Goal: Task Accomplishment & Management: Manage account settings

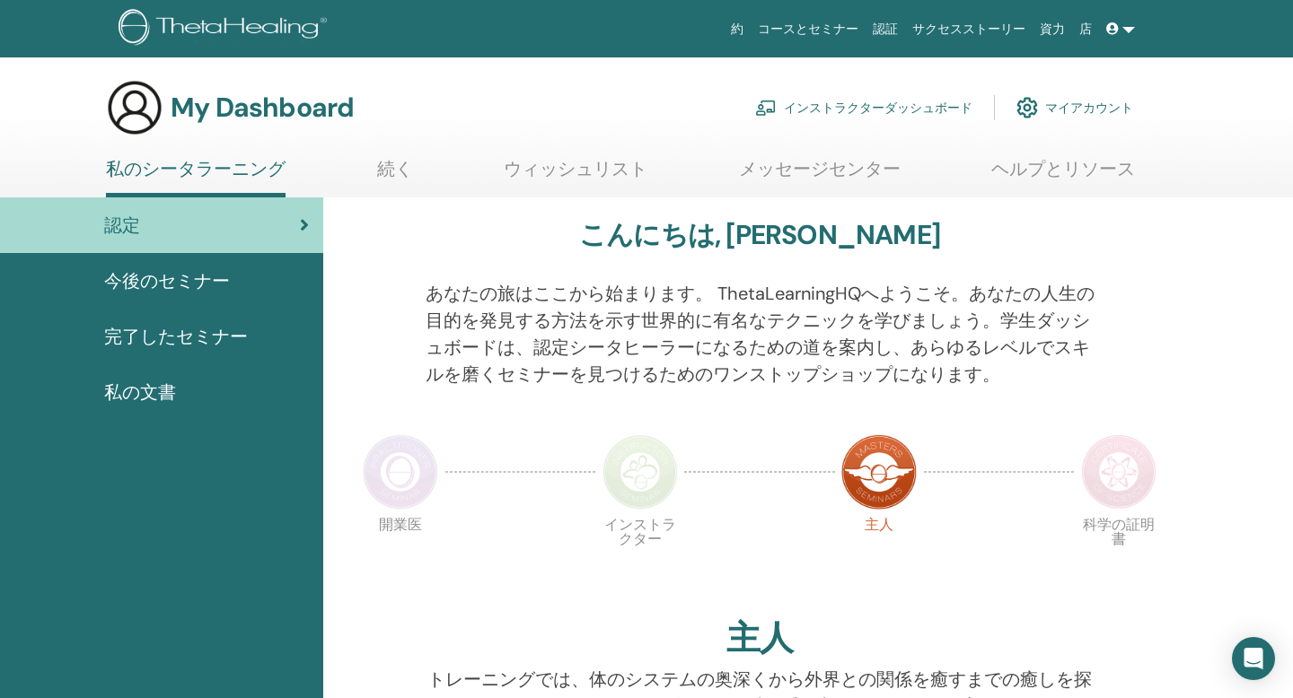
click at [854, 110] on link "インストラクターダッシュボード" at bounding box center [863, 108] width 217 height 40
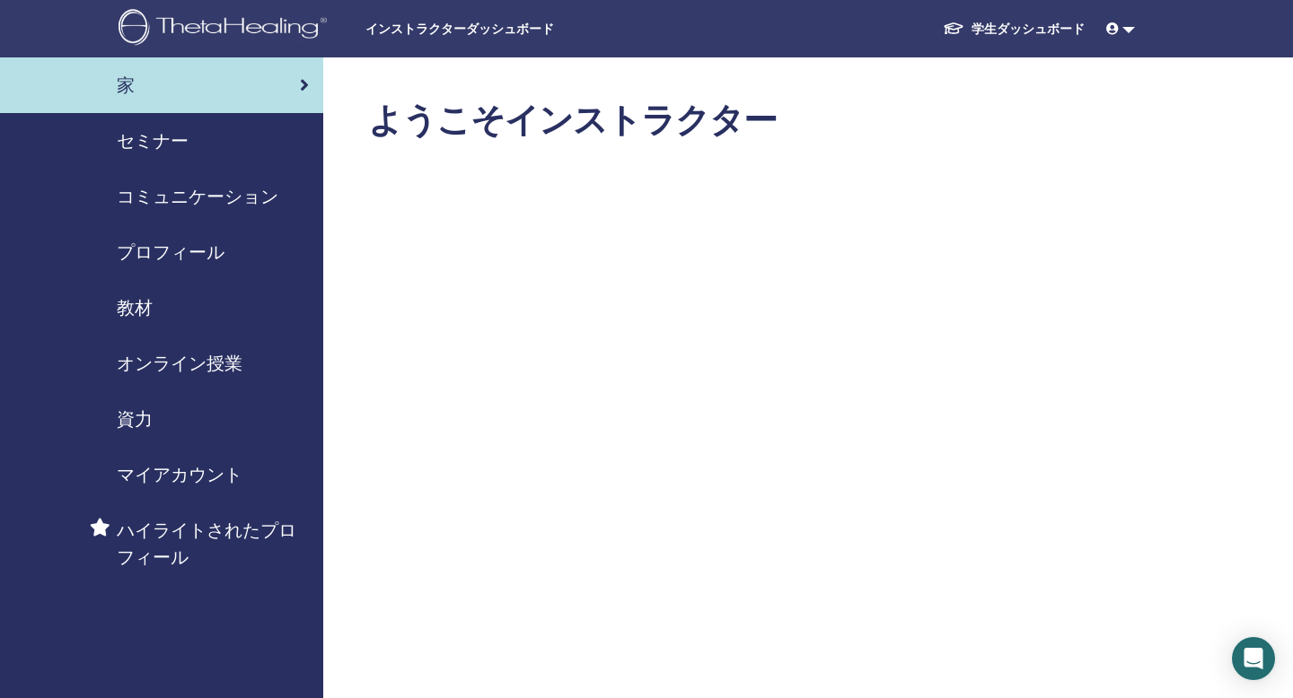
click at [145, 129] on span "セミナー" at bounding box center [153, 140] width 72 height 27
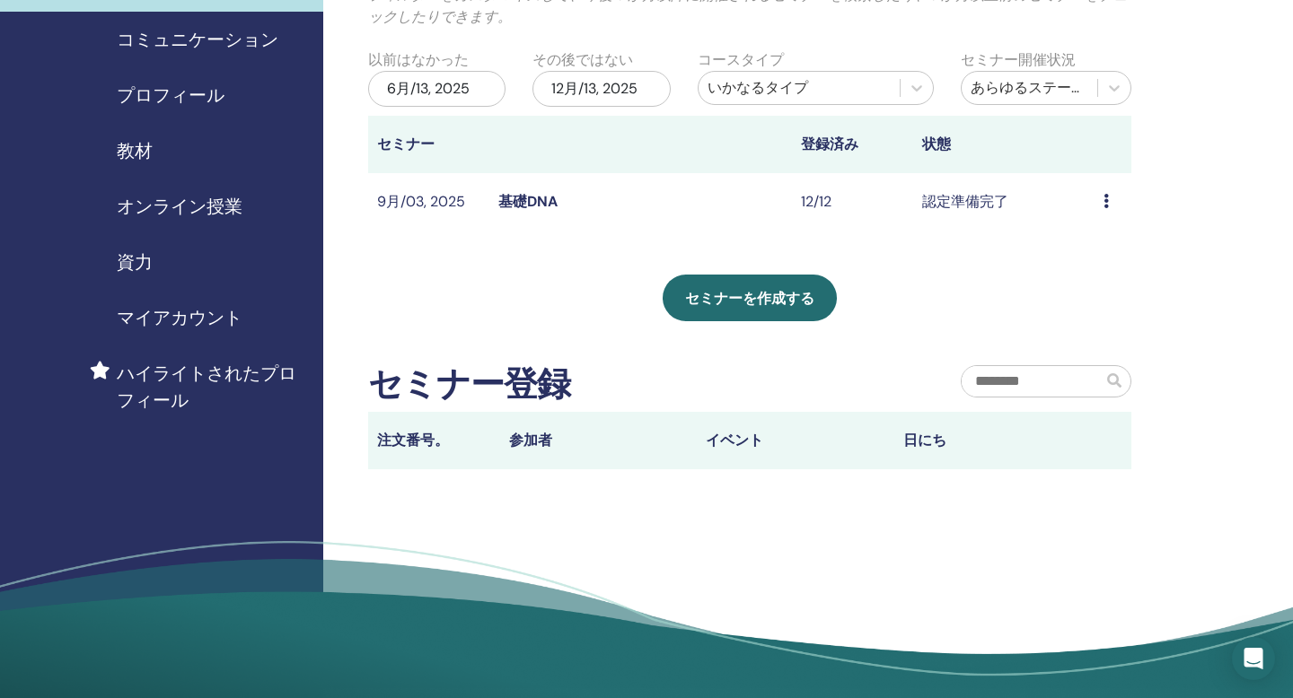
scroll to position [154, 0]
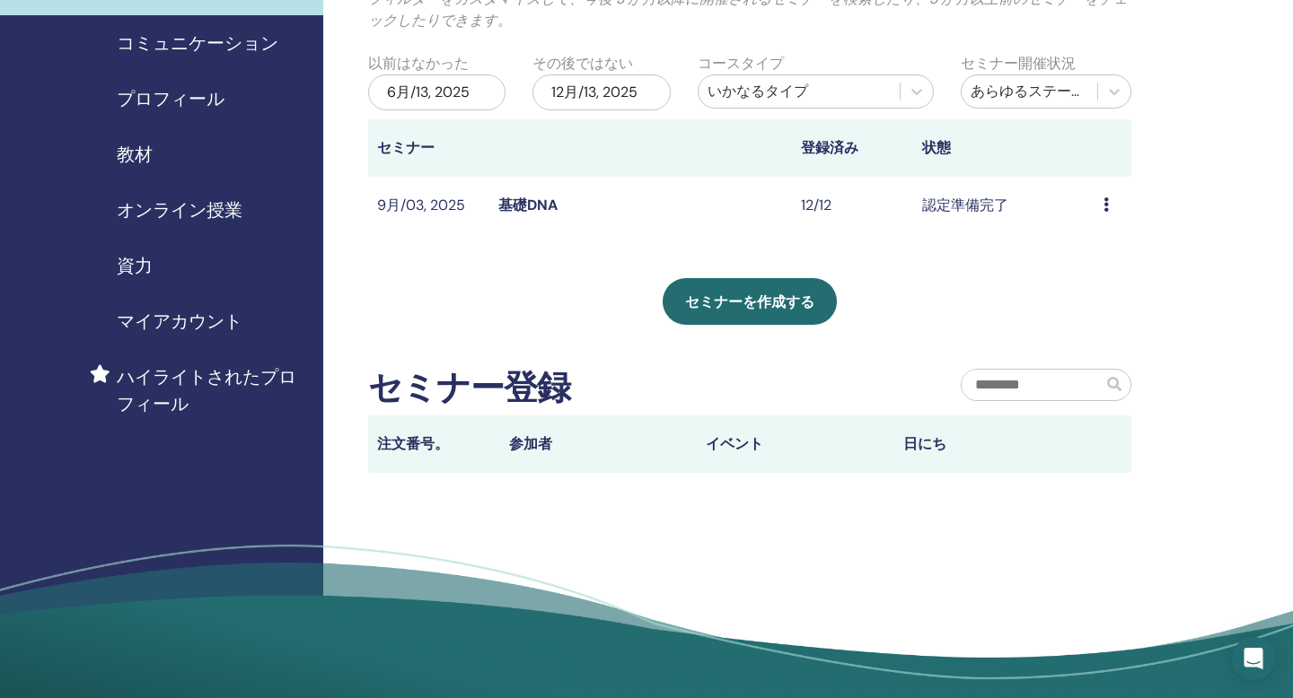
click at [204, 332] on span "マイアカウント" at bounding box center [180, 321] width 126 height 27
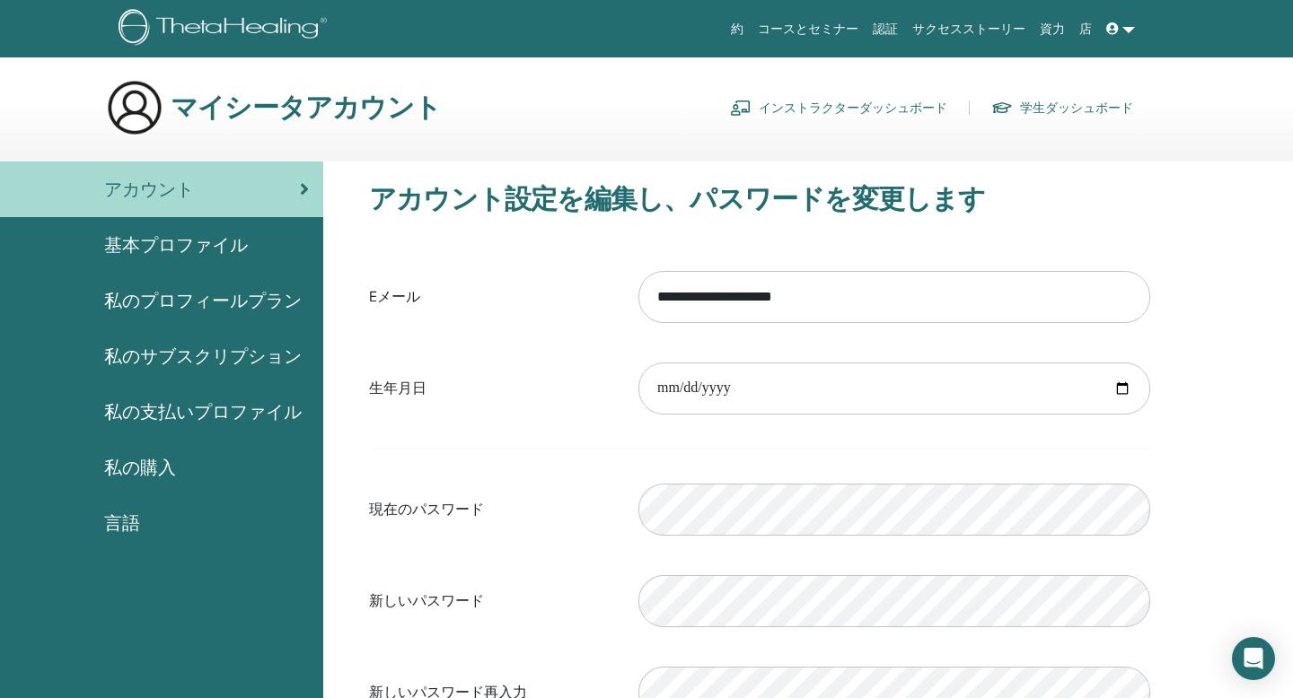
click at [756, 110] on link "インストラクターダッシュボード" at bounding box center [838, 107] width 217 height 29
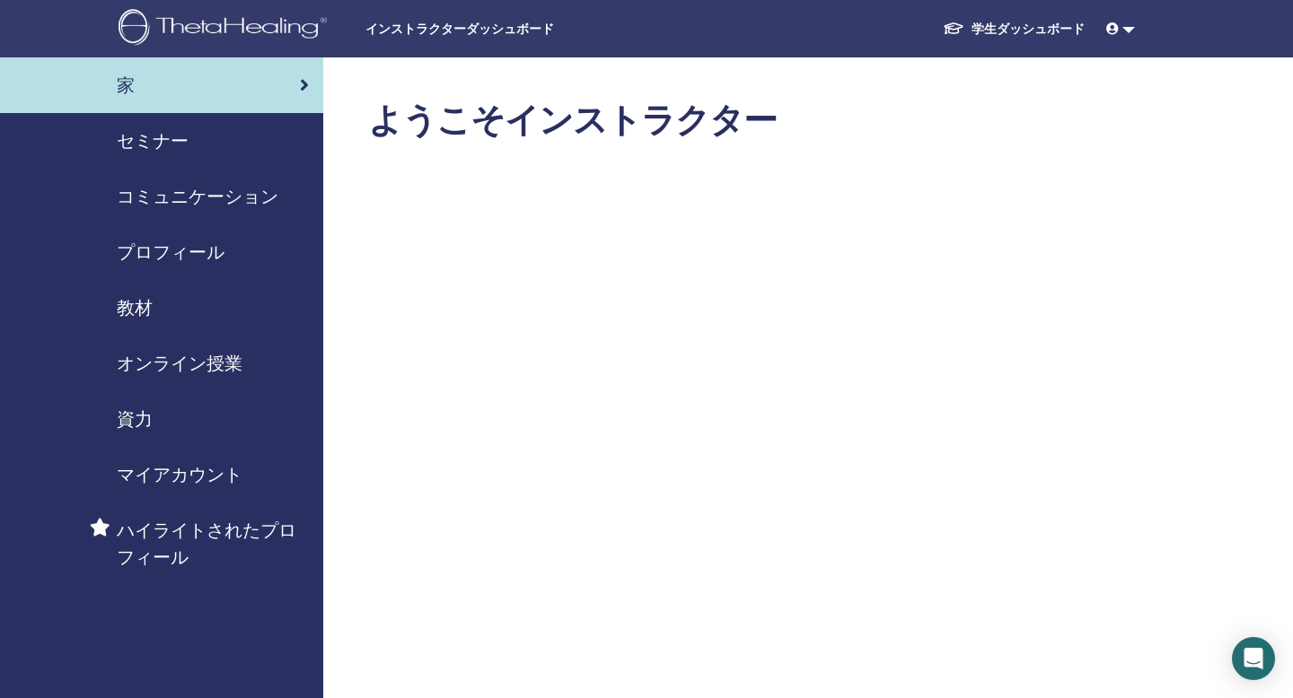
click at [144, 411] on span "資力" at bounding box center [135, 419] width 36 height 27
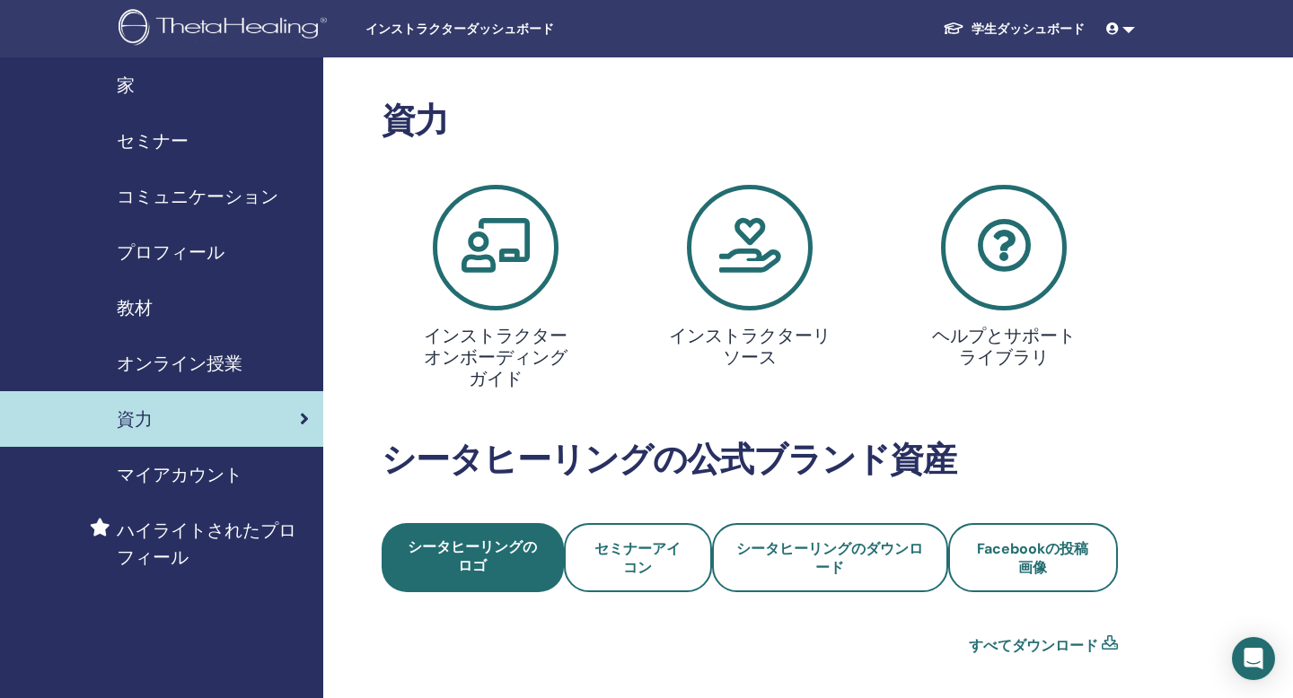
click at [178, 201] on span "コミュニケーション" at bounding box center [198, 196] width 162 height 27
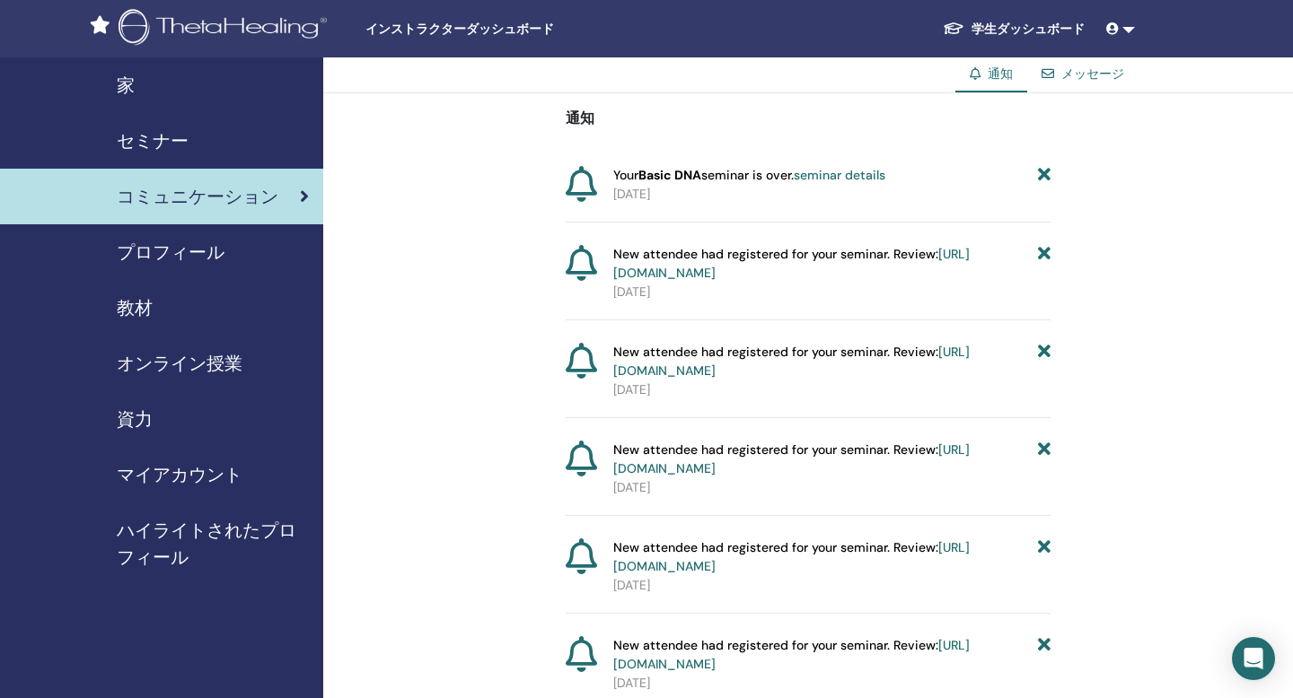
click at [160, 245] on span "プロフィール" at bounding box center [171, 252] width 108 height 27
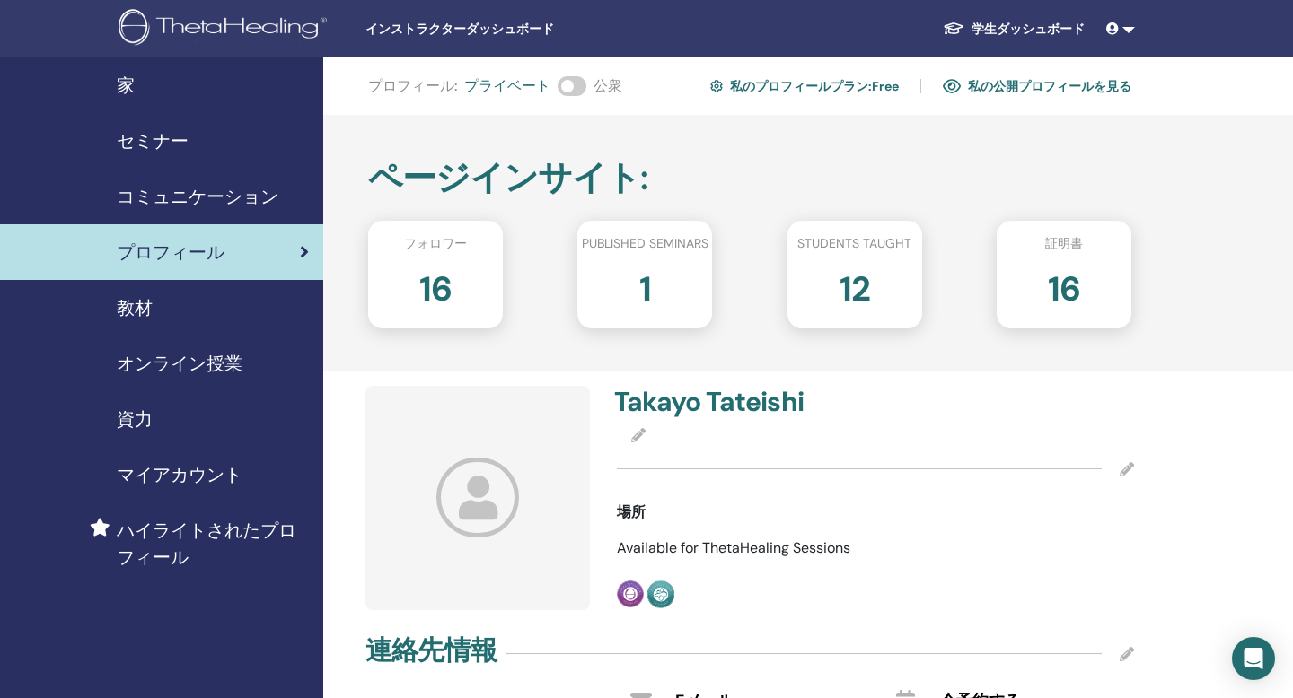
click at [130, 70] on link "家" at bounding box center [161, 85] width 323 height 56
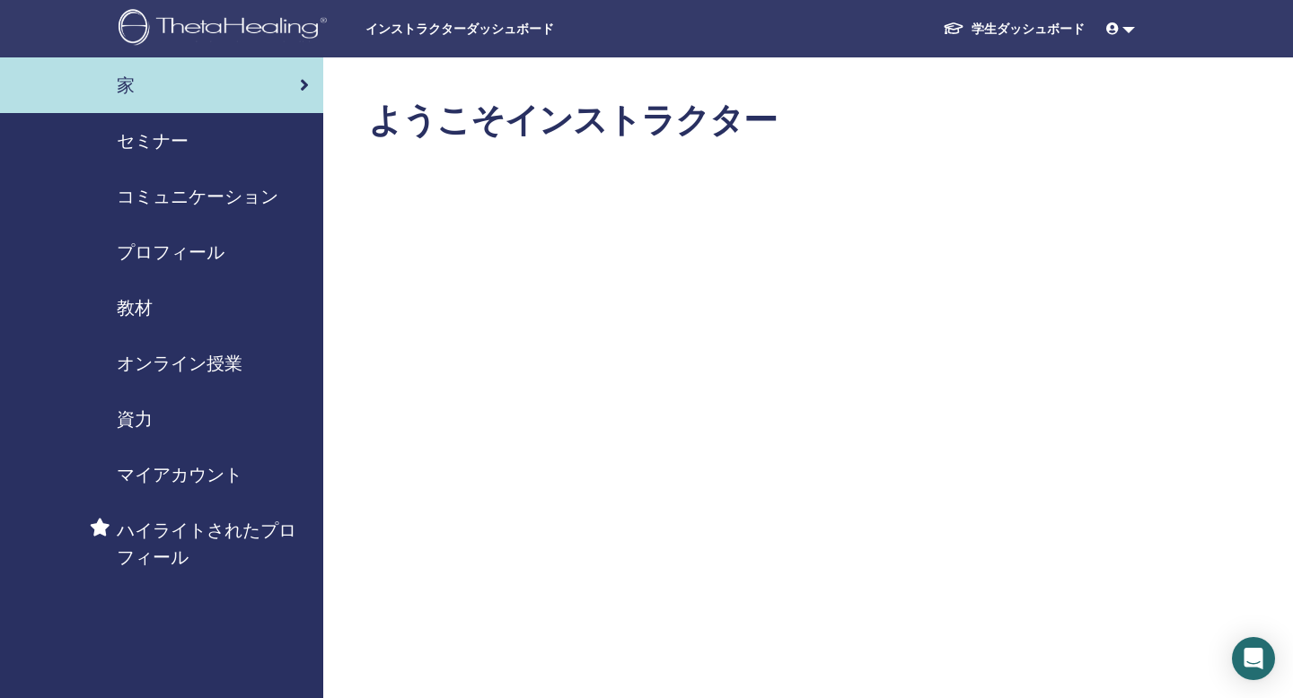
click at [133, 130] on span "セミナー" at bounding box center [153, 140] width 72 height 27
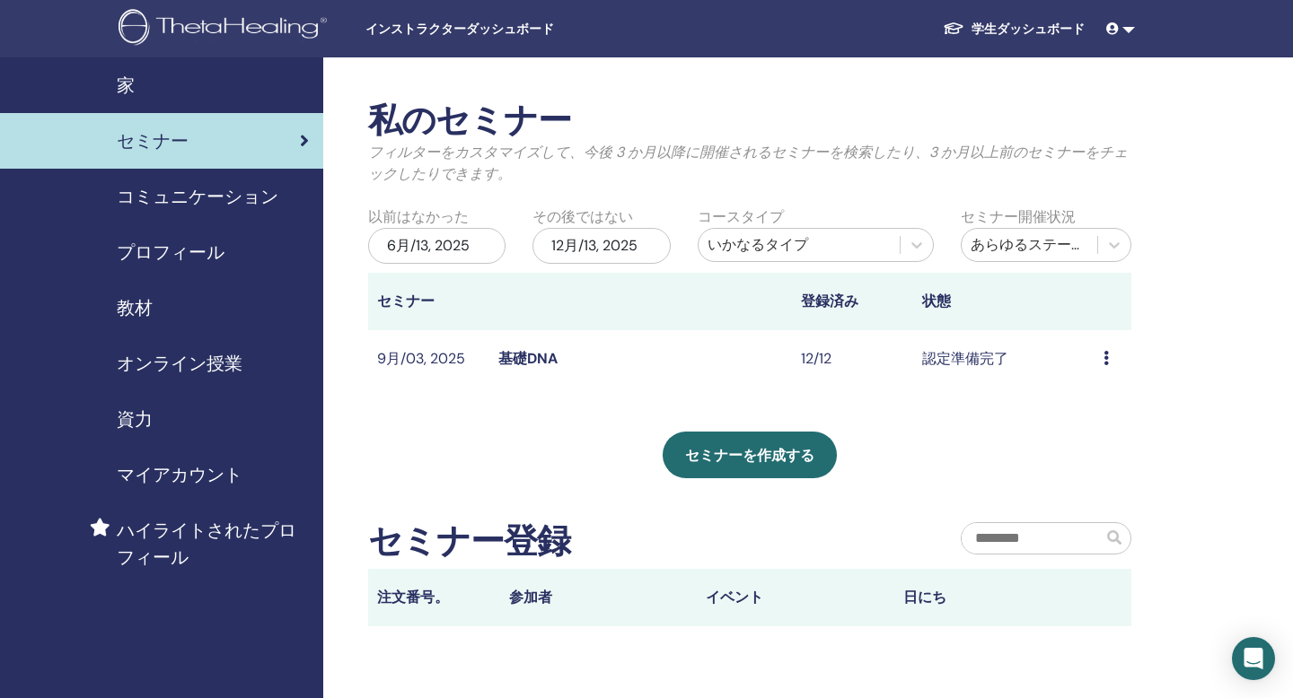
click at [1107, 355] on icon at bounding box center [1105, 358] width 5 height 14
click at [1214, 268] on div "私のセミナー フィルターをカスタマイズして、今後 3 か月以降に開催されるセミナーを検索したり、3 か月以上前のセミナーをチェックしたりできます。 以前はなか…" at bounding box center [808, 467] width 970 height 821
click at [954, 360] on td "認定準備完了" at bounding box center [1003, 359] width 181 height 58
click at [1106, 362] on icon at bounding box center [1105, 358] width 5 height 14
click at [1190, 283] on div "私のセミナー フィルターをカスタマイズして、今後 3 か月以降に開催されるセミナーを検索したり、3 か月以上前のセミナーをチェックしたりできます。 以前はなか…" at bounding box center [808, 467] width 970 height 821
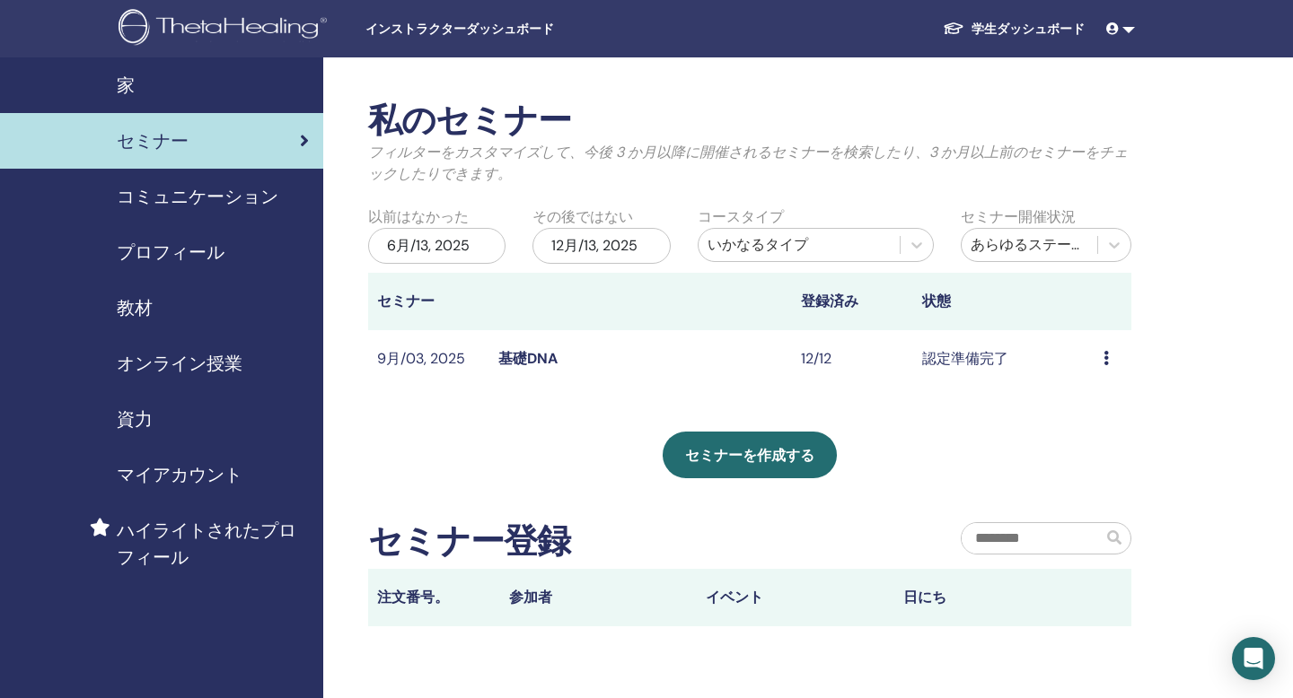
click at [1094, 356] on td "プレビュー 編集 出席者 キャンセル" at bounding box center [1112, 359] width 37 height 58
click at [1110, 359] on div "プレビュー 編集 出席者 キャンセル" at bounding box center [1112, 359] width 19 height 22
click at [1115, 373] on link "プレビュー" at bounding box center [1104, 373] width 72 height 19
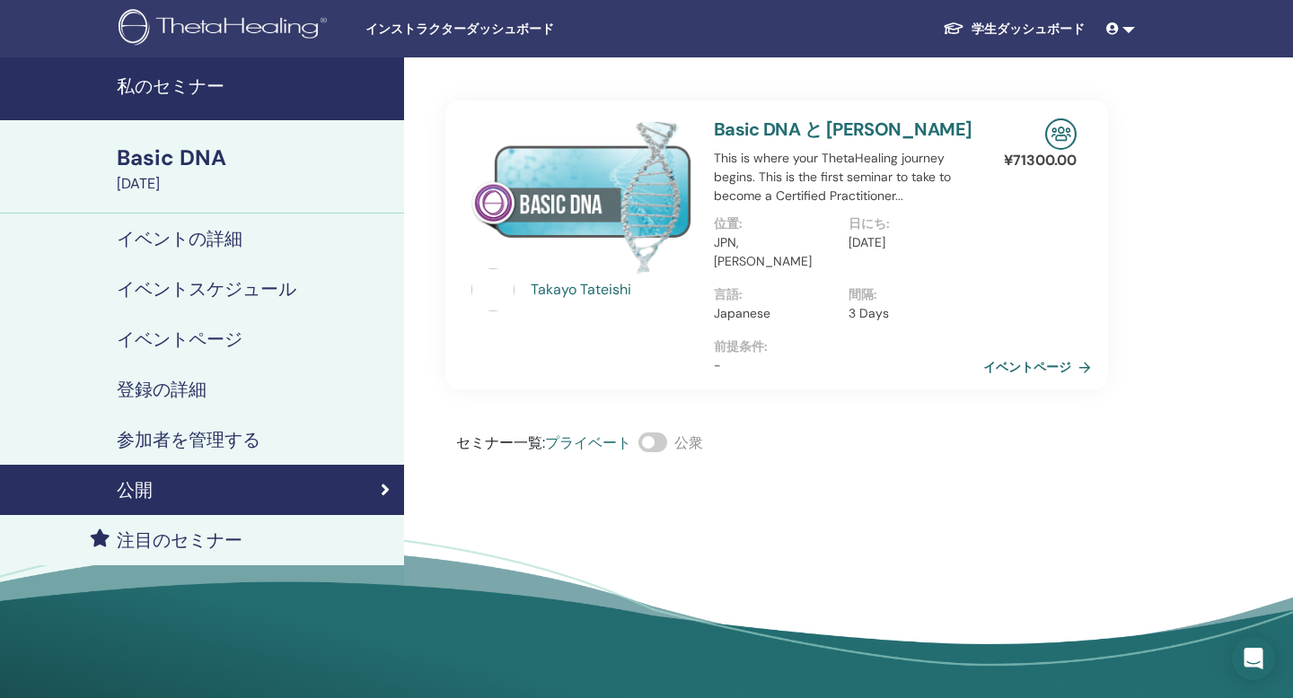
click at [206, 435] on h4 "参加者を管理する" at bounding box center [189, 440] width 144 height 22
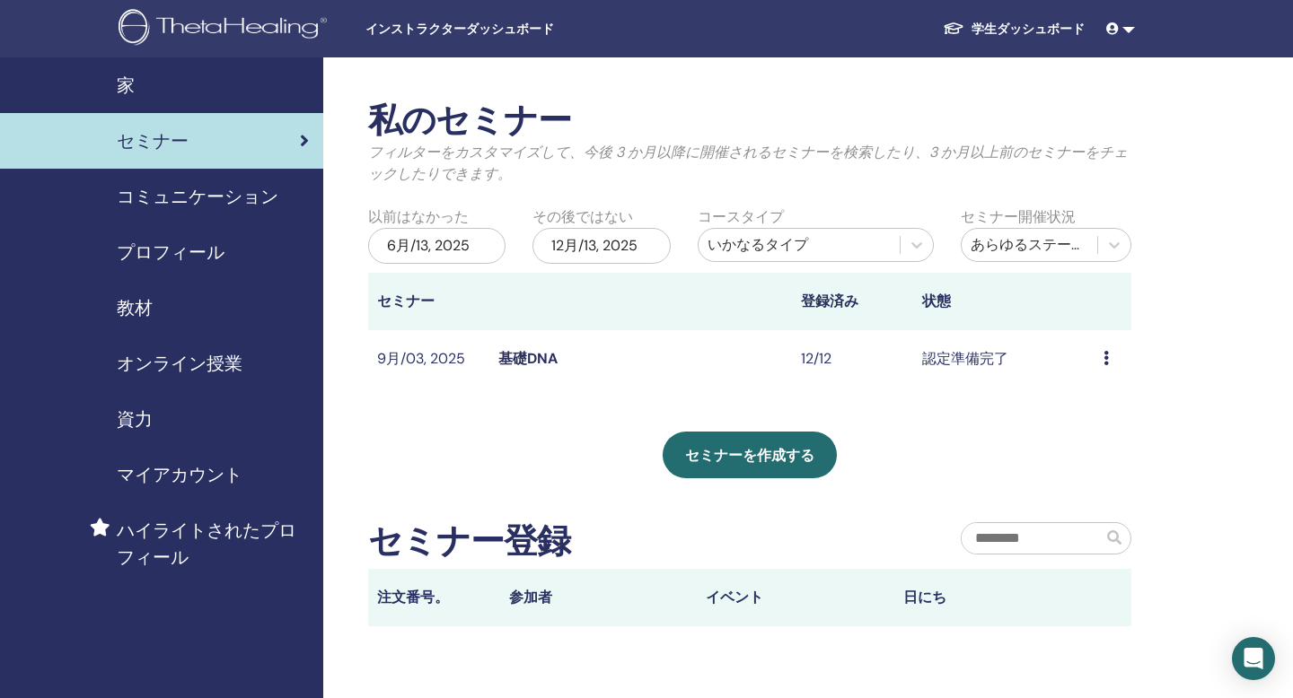
click at [1111, 356] on div "プレビュー 編集 出席者 キャンセル" at bounding box center [1112, 359] width 19 height 22
click at [1104, 422] on link "出席者" at bounding box center [1090, 424] width 43 height 19
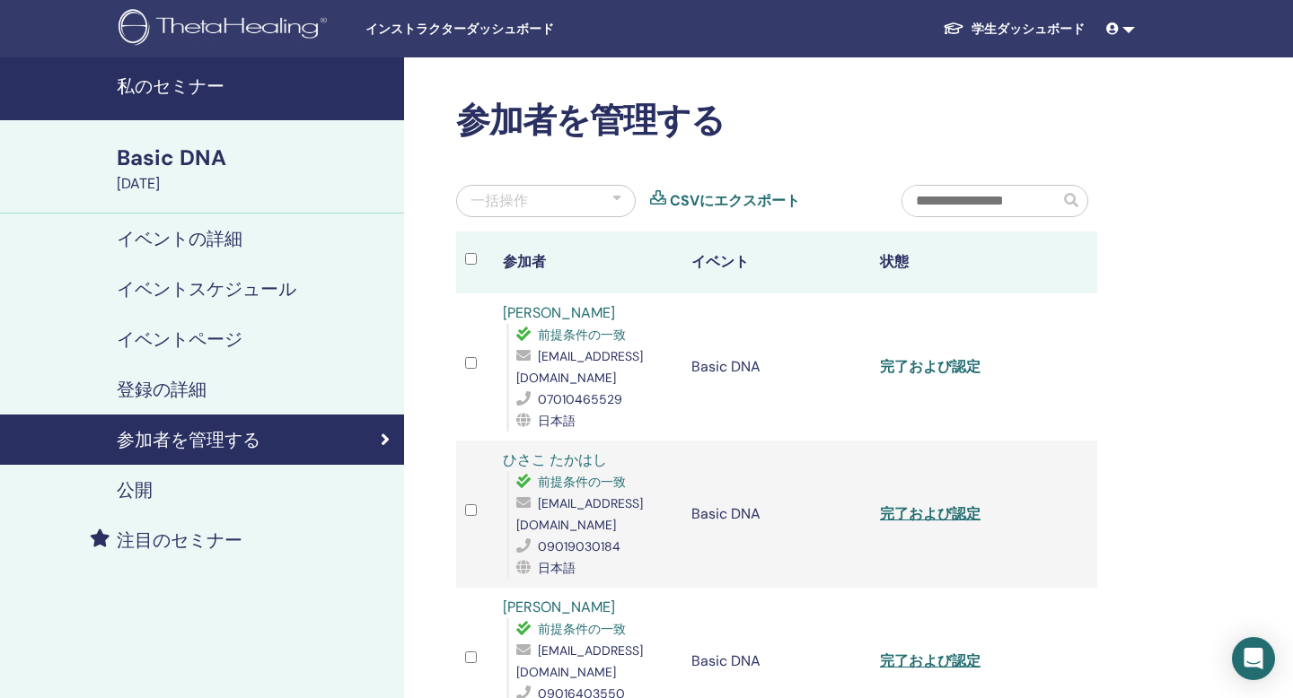
click at [926, 370] on link "完了および認定" at bounding box center [930, 366] width 101 height 19
